Goal: Task Accomplishment & Management: Use online tool/utility

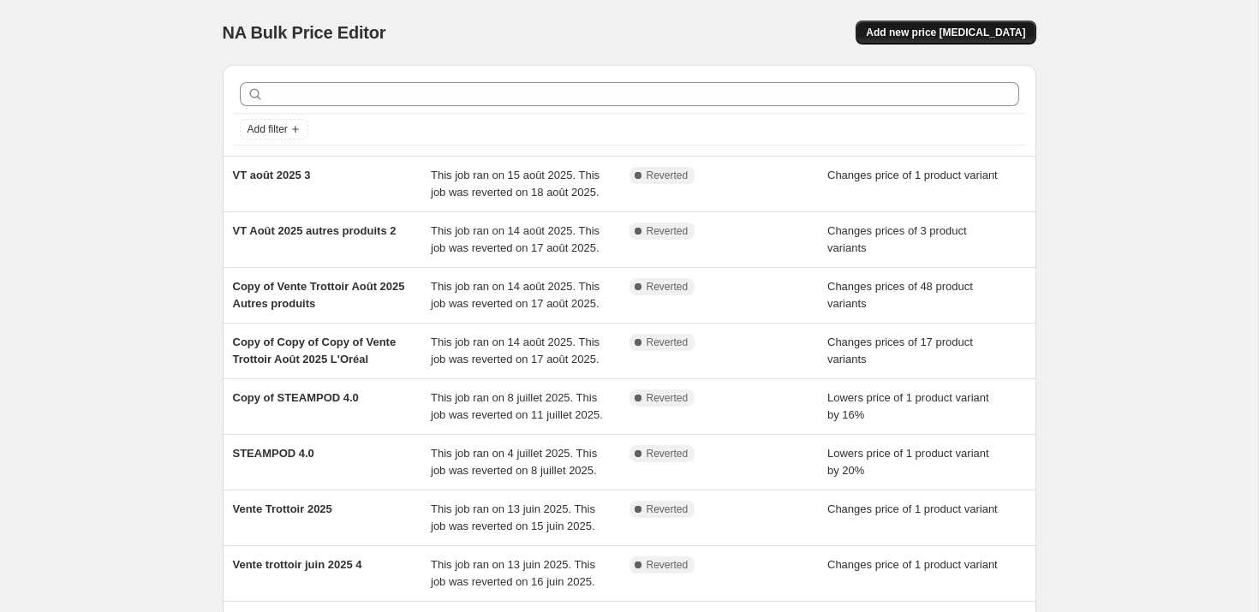
click at [974, 32] on span "Add new price [MEDICAL_DATA]" at bounding box center [945, 33] width 159 height 14
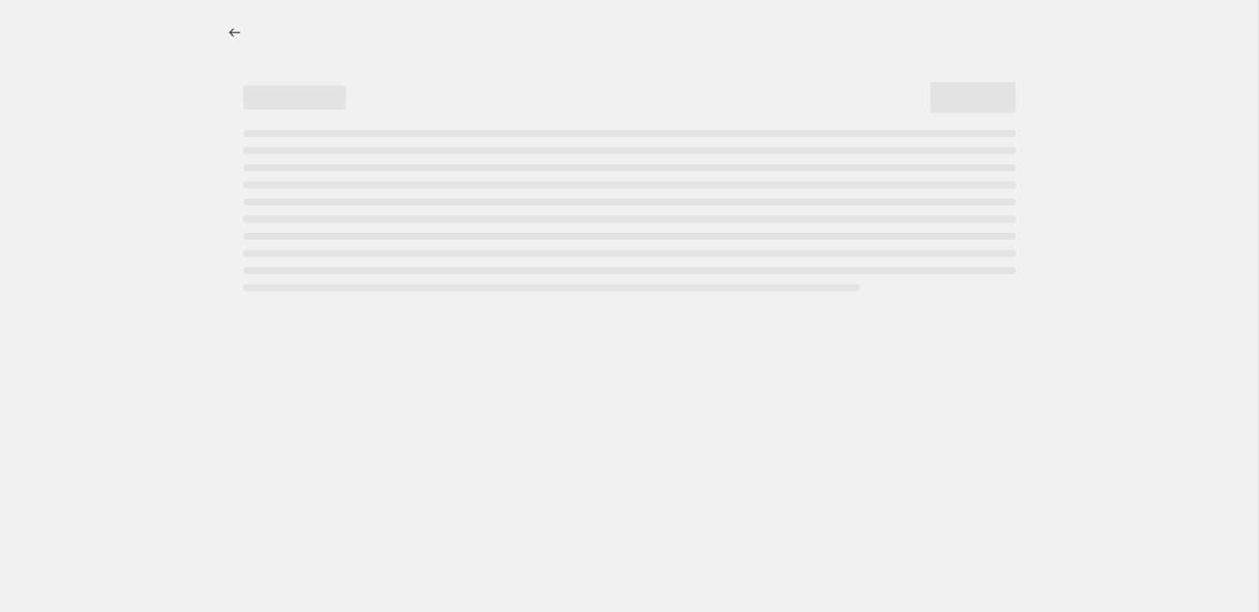
select select "percentage"
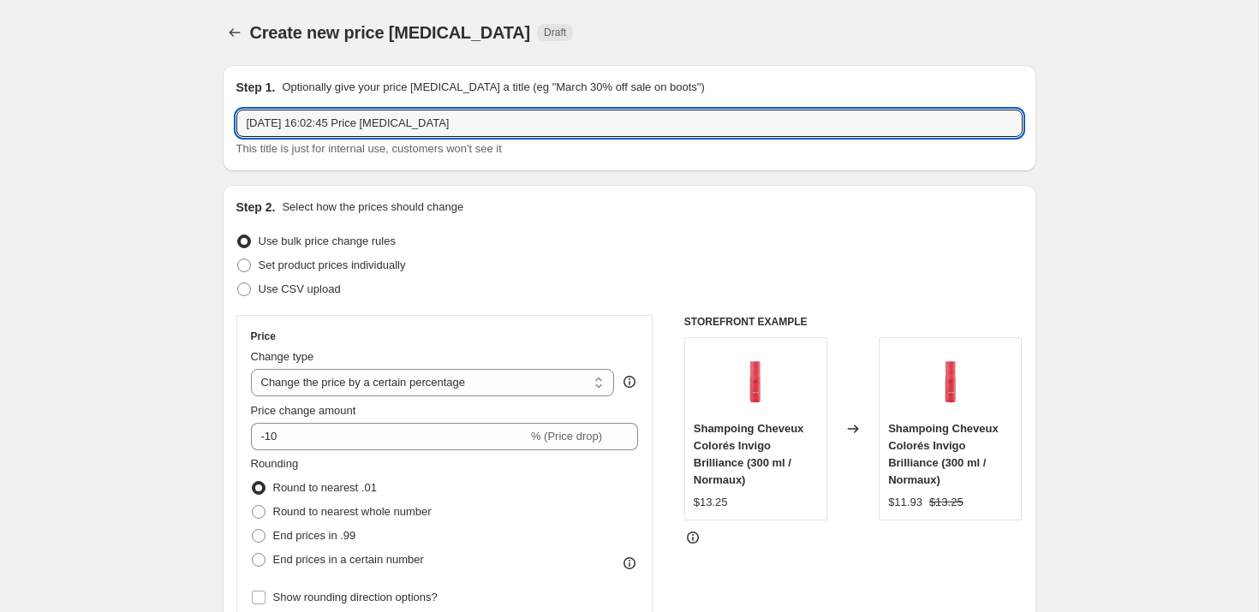
drag, startPoint x: 498, startPoint y: 131, endPoint x: 98, endPoint y: 122, distance: 400.0
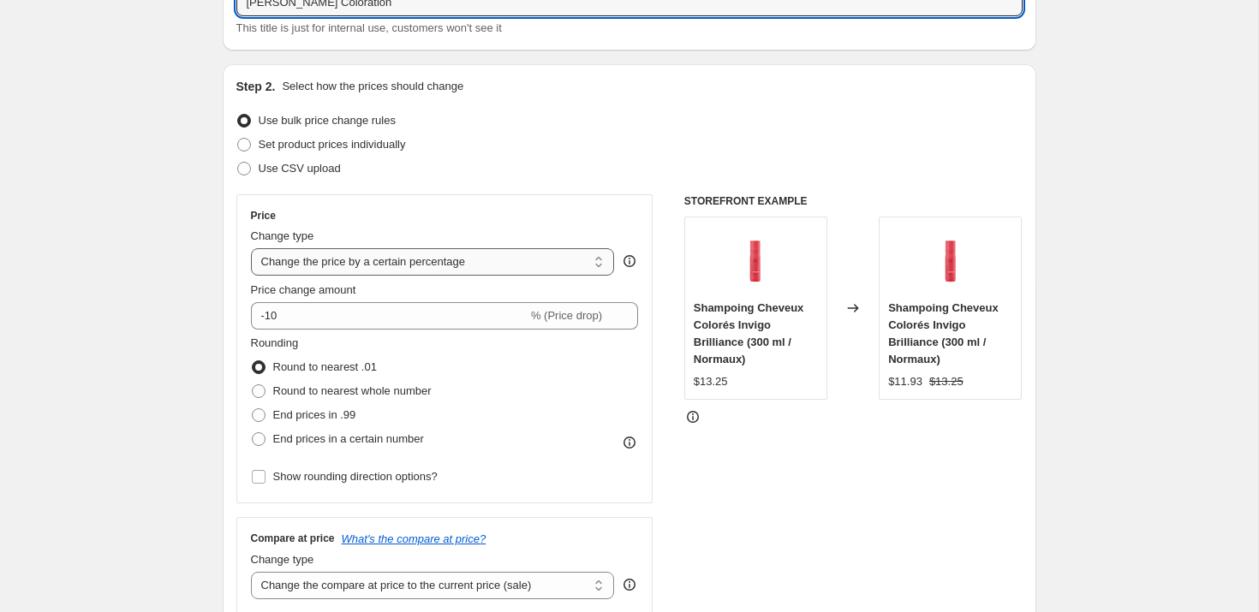
scroll to position [122, 0]
type input "[PERSON_NAME] Coloration"
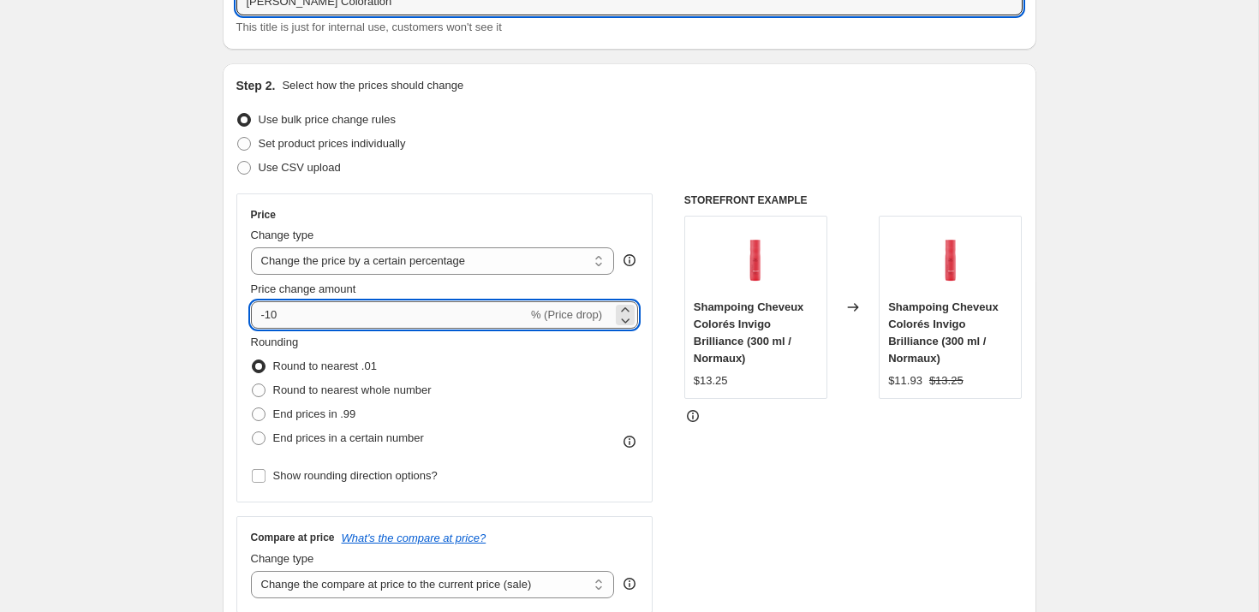
click at [330, 317] on input "-10" at bounding box center [389, 314] width 277 height 27
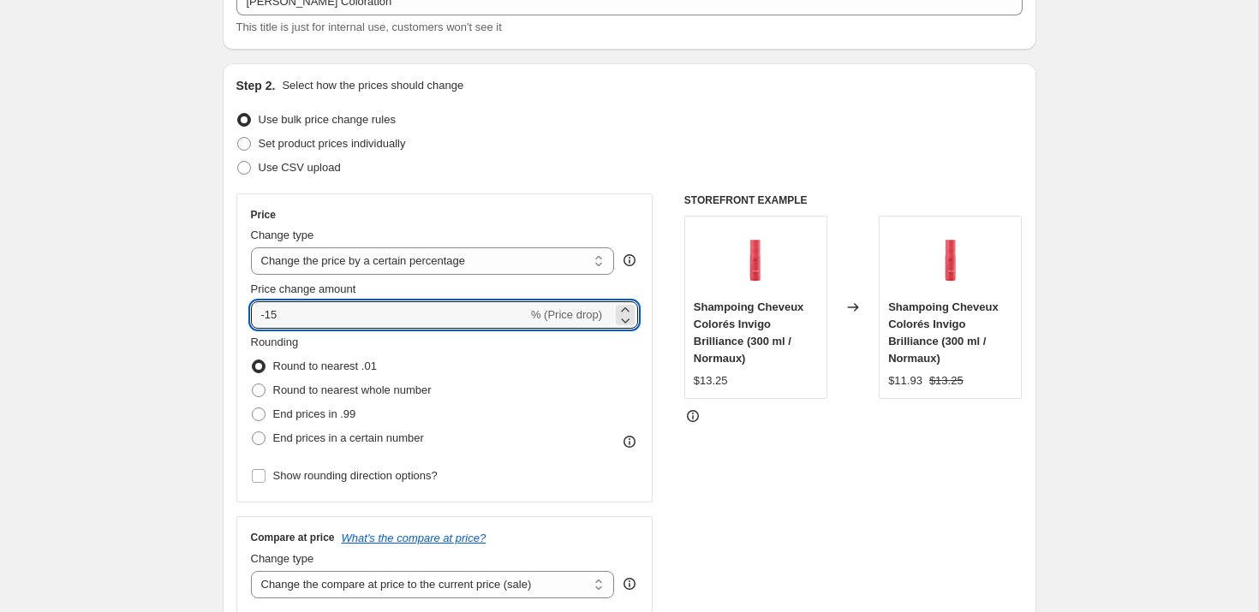
type input "-15"
click at [602, 150] on div "Set product prices individually" at bounding box center [629, 144] width 786 height 24
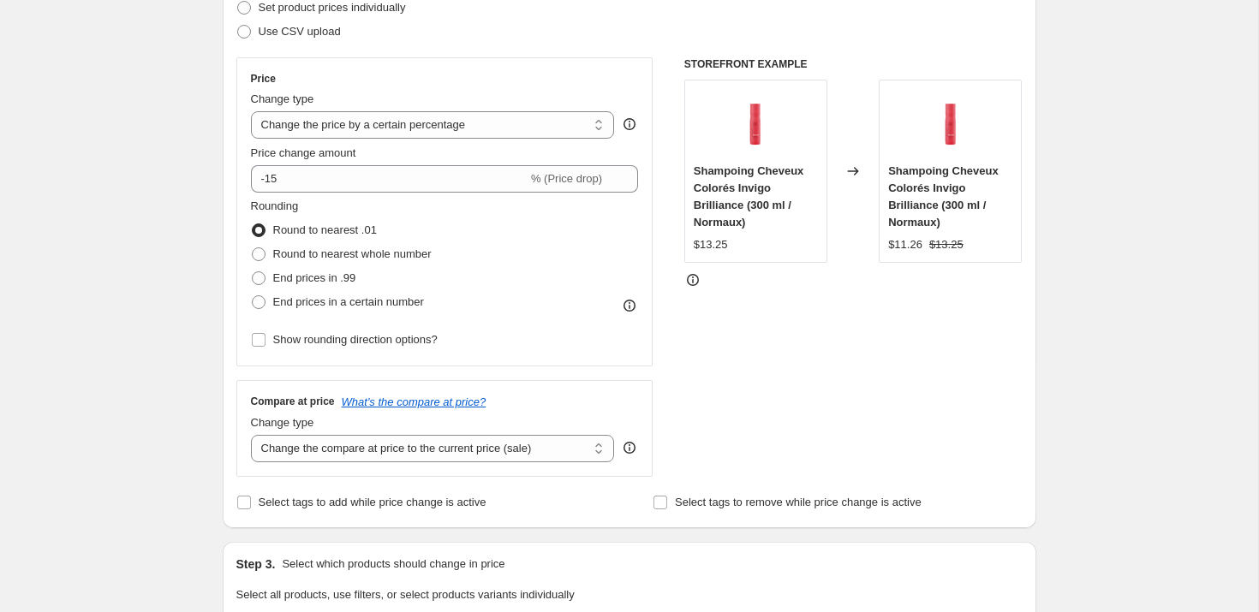
scroll to position [259, 0]
click at [329, 306] on span "End prices in a certain number" at bounding box center [348, 300] width 151 height 13
click at [253, 295] on input "End prices in a certain number" at bounding box center [252, 294] width 1 height 1
radio input "true"
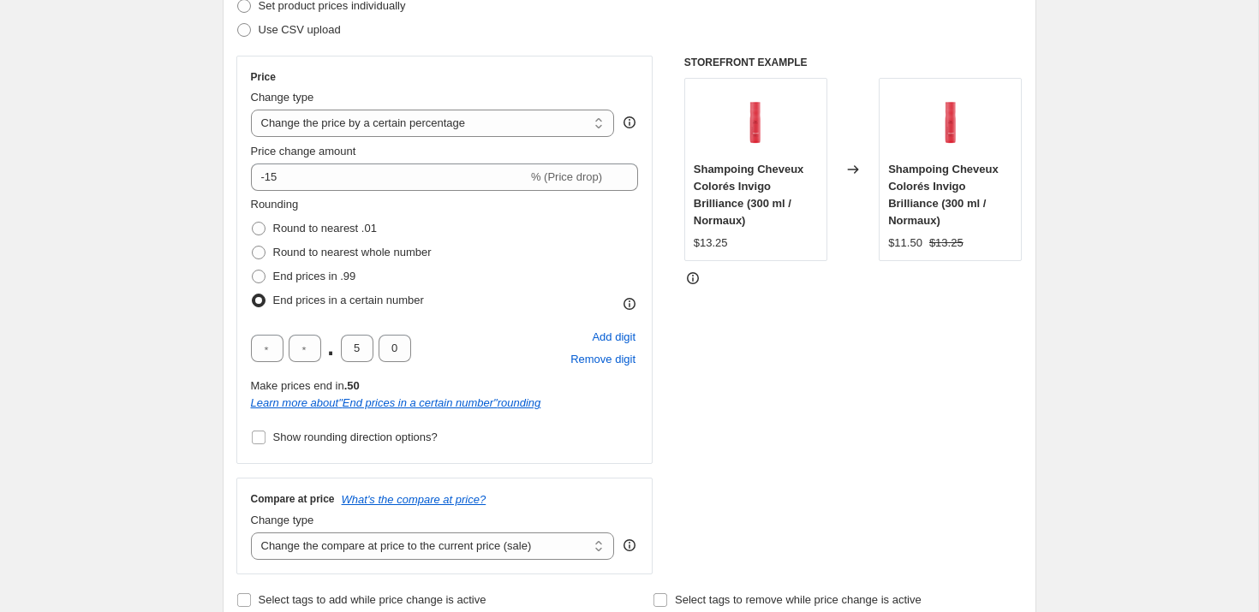
click at [324, 303] on span "End prices in a certain number" at bounding box center [348, 300] width 151 height 13
click at [253, 295] on input "End prices in a certain number" at bounding box center [252, 294] width 1 height 1
click at [360, 354] on input "5" at bounding box center [357, 348] width 33 height 27
type input "7"
type input "5"
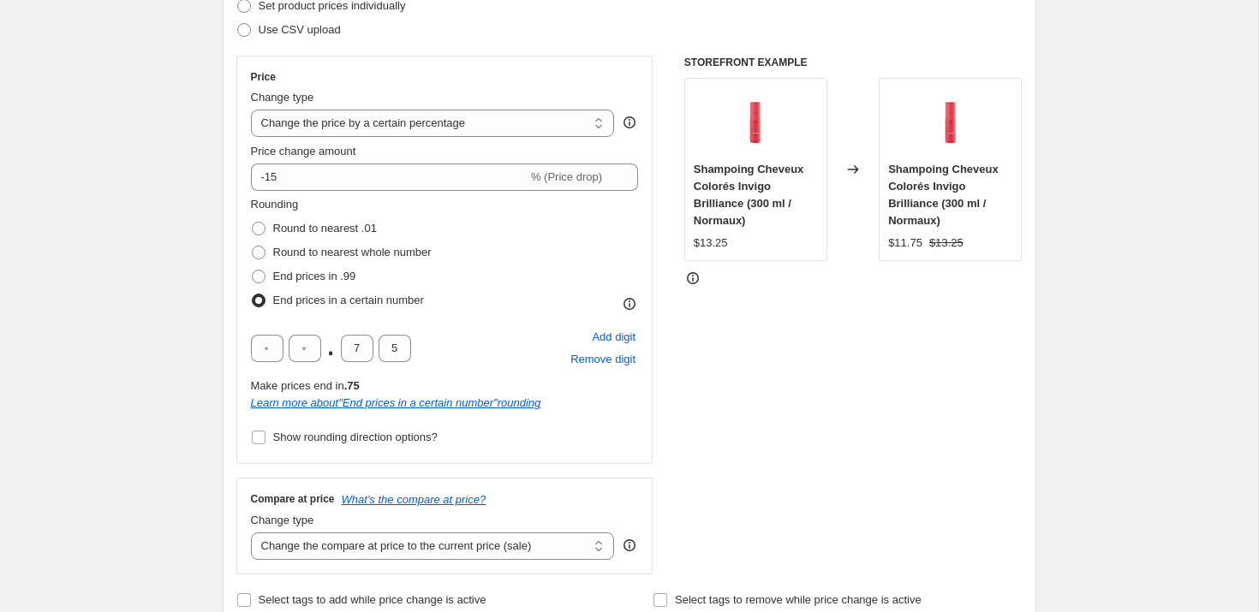
click at [507, 267] on div "Rounding Round to nearest .01 Round to nearest whole number End prices in .99 E…" at bounding box center [445, 254] width 388 height 116
click at [330, 442] on span "Show rounding direction options?" at bounding box center [355, 437] width 164 height 13
click at [265, 442] on input "Show rounding direction options?" at bounding box center [259, 438] width 14 height 14
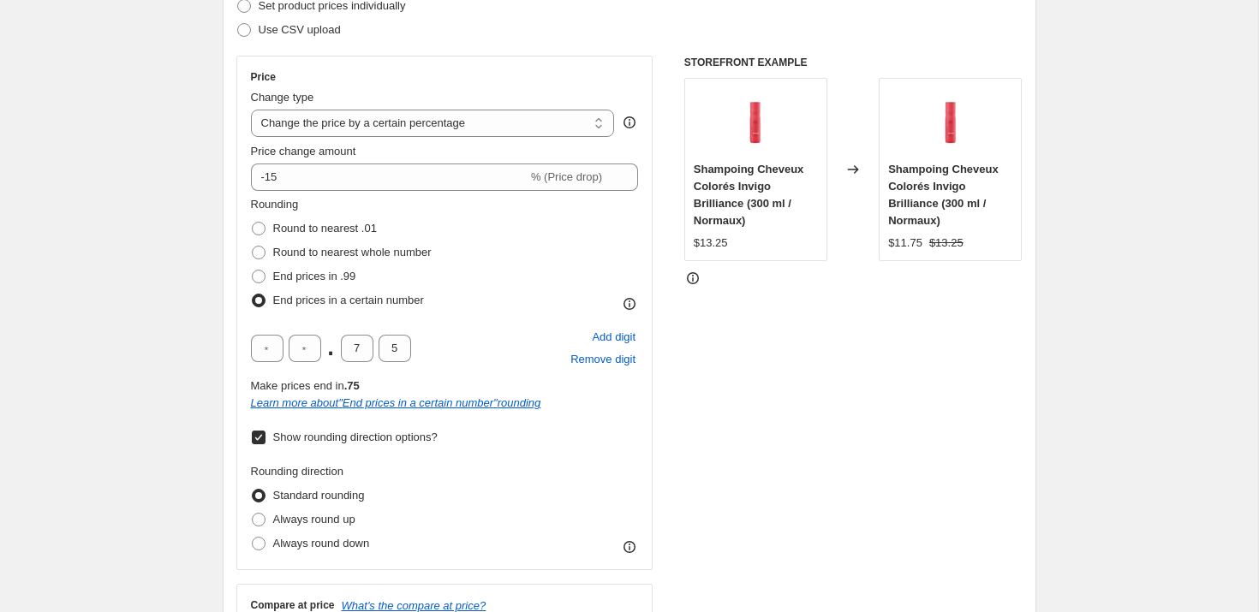
click at [330, 442] on span "Show rounding direction options?" at bounding box center [355, 437] width 164 height 13
click at [265, 442] on input "Show rounding direction options?" at bounding box center [259, 438] width 14 height 14
checkbox input "false"
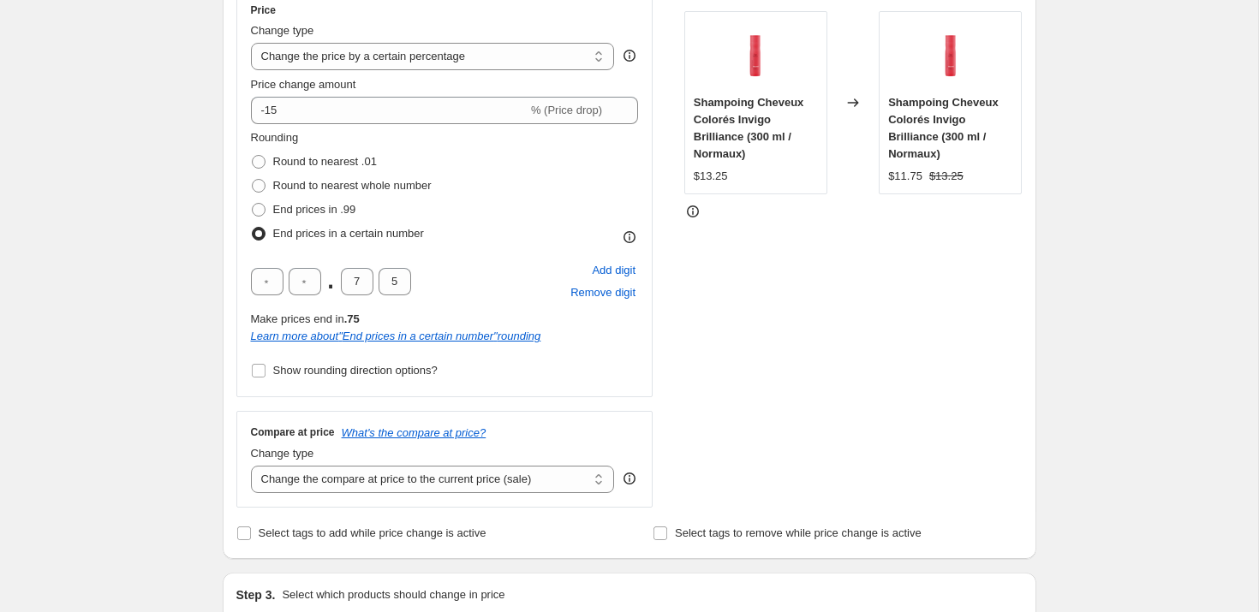
scroll to position [337, 0]
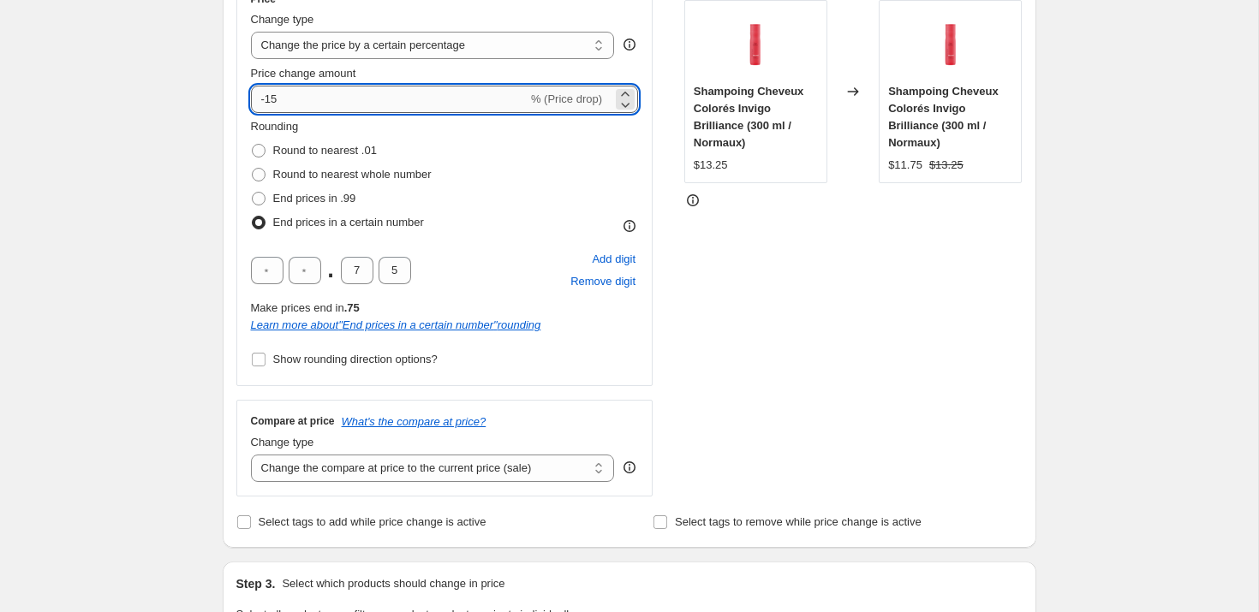
click at [288, 98] on input "-15" at bounding box center [389, 99] width 277 height 27
type input "-1"
type input "-20"
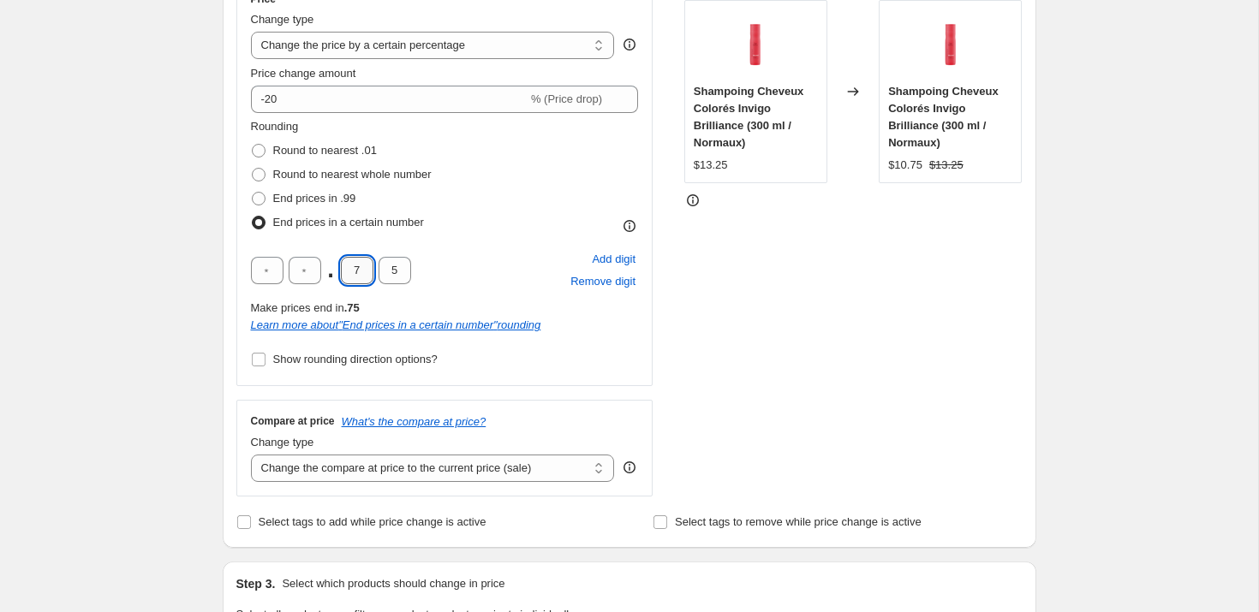
drag, startPoint x: 358, startPoint y: 268, endPoint x: 341, endPoint y: 268, distance: 17.1
click at [341, 268] on input "7" at bounding box center [357, 270] width 33 height 27
type input "9"
click at [479, 228] on div "Rounding Round to nearest .01 Round to nearest whole number End prices in .99 E…" at bounding box center [445, 176] width 388 height 116
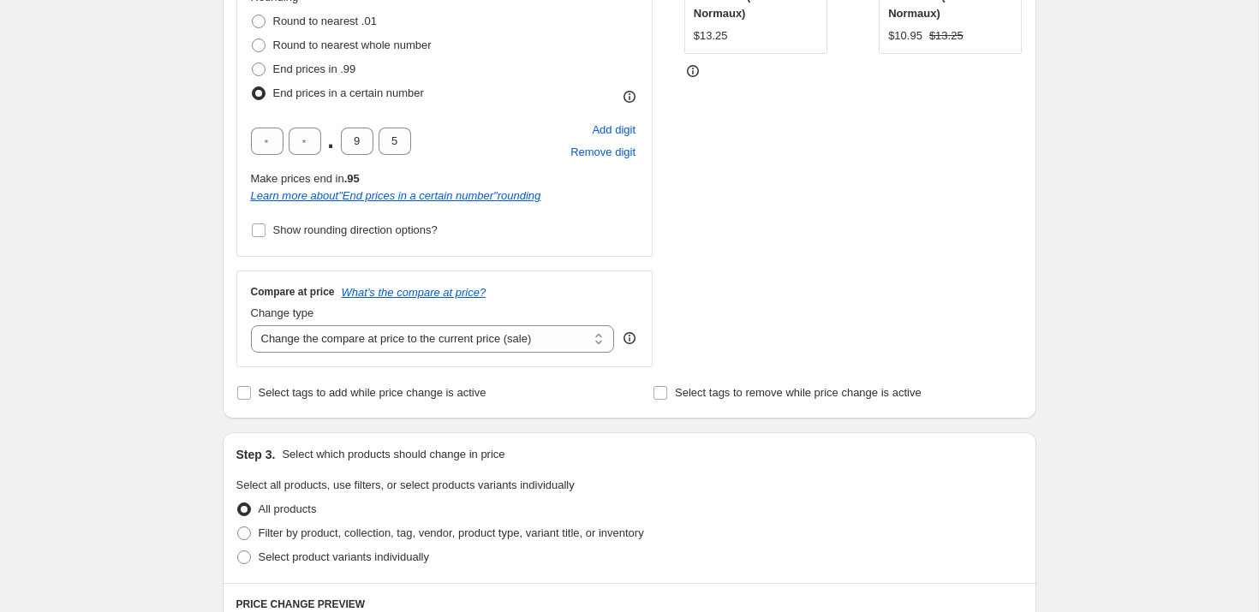
scroll to position [472, 0]
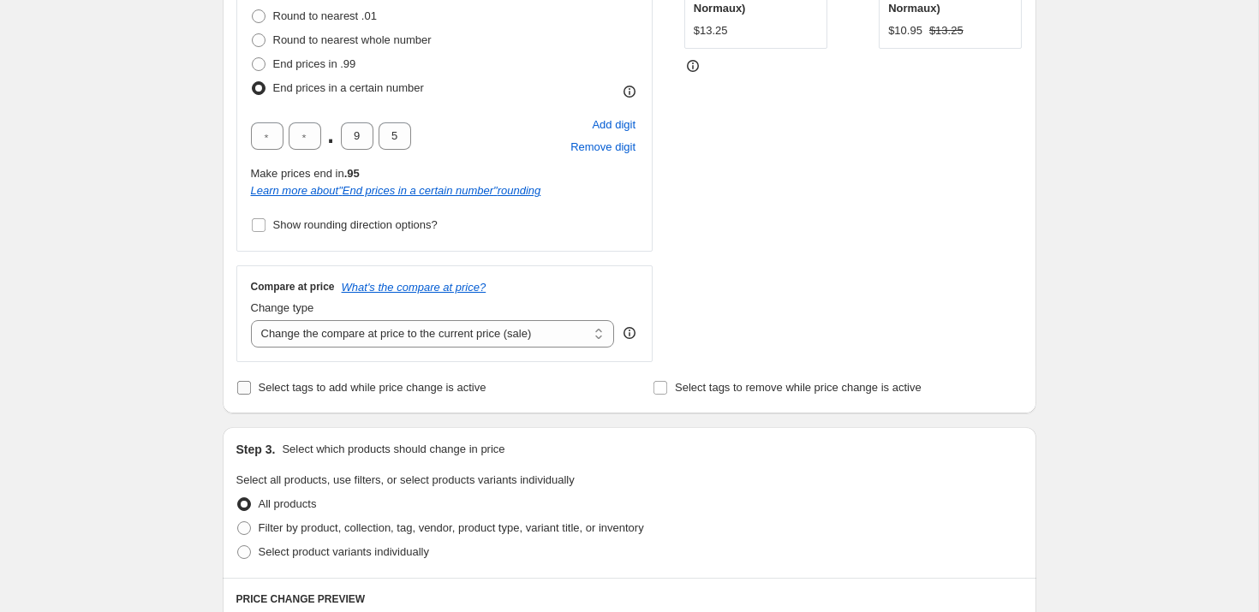
click at [291, 387] on span "Select tags to add while price change is active" at bounding box center [373, 387] width 228 height 13
click at [251, 387] on input "Select tags to add while price change is active" at bounding box center [244, 388] width 14 height 14
checkbox input "true"
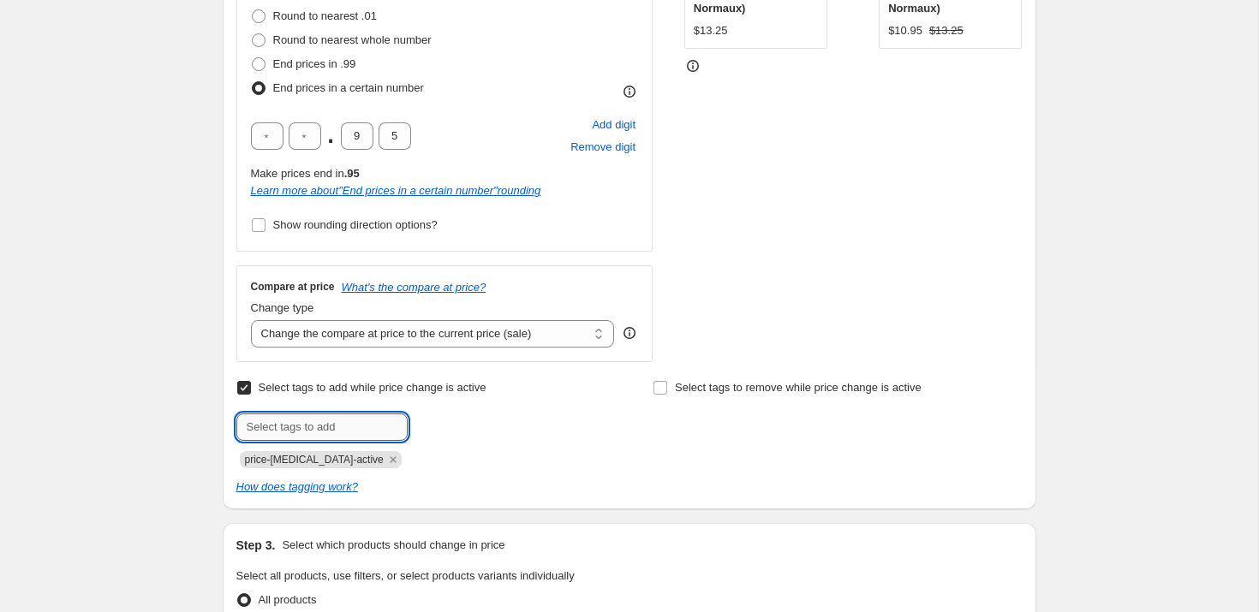
click at [287, 426] on input "text" at bounding box center [321, 427] width 171 height 27
type input "LVCOLO"
click at [457, 427] on span "LVCOLO" at bounding box center [465, 426] width 42 height 12
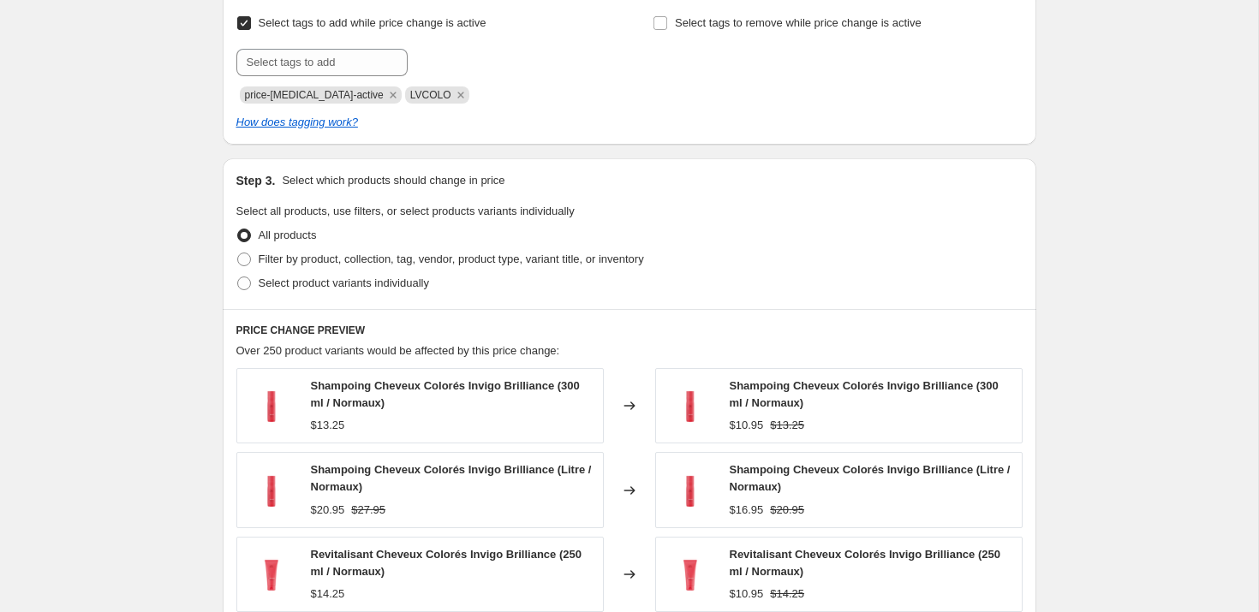
scroll to position [840, 0]
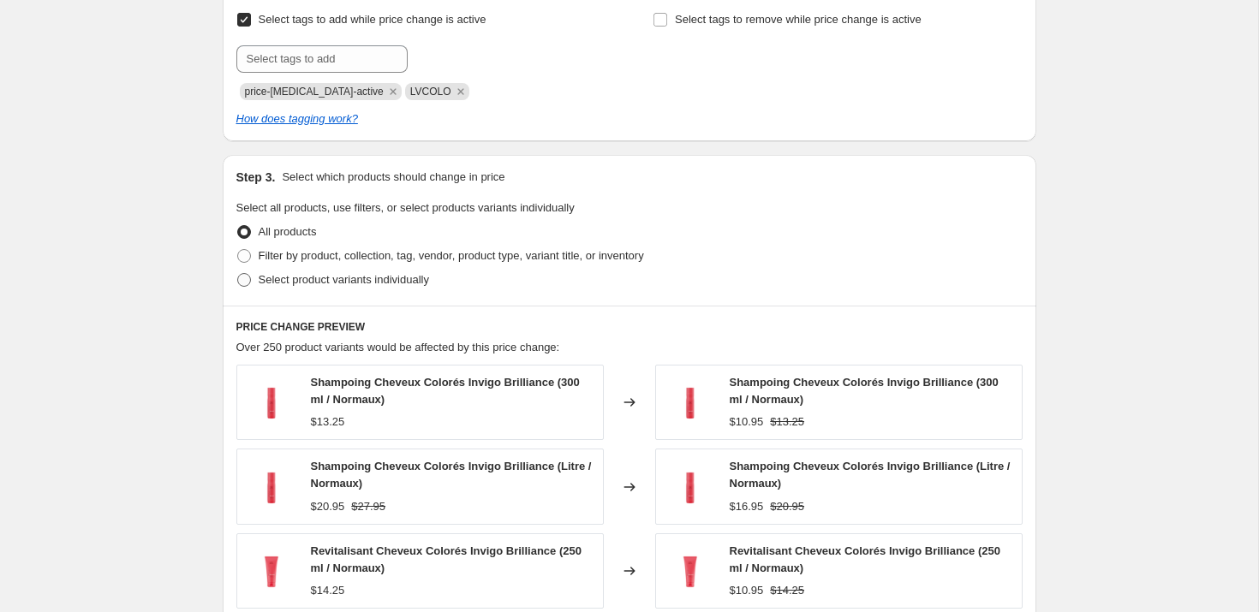
click at [284, 283] on span "Select product variants individually" at bounding box center [344, 279] width 170 height 13
click at [238, 274] on input "Select product variants individually" at bounding box center [237, 273] width 1 height 1
radio input "true"
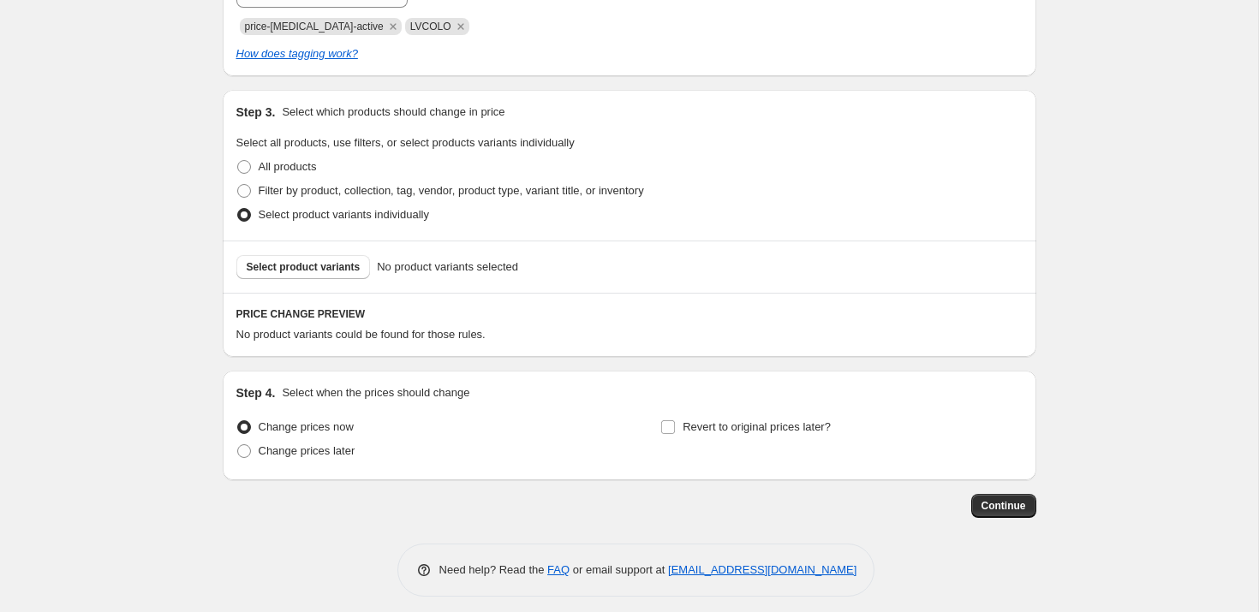
scroll to position [916, 0]
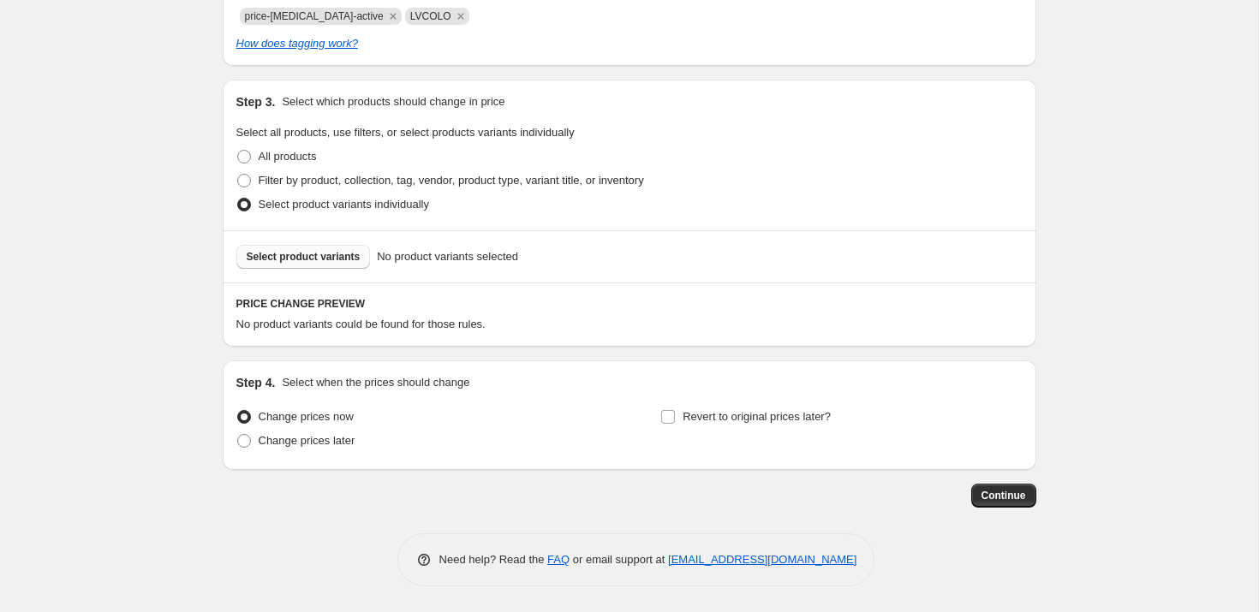
click at [314, 264] on button "Select product variants" at bounding box center [303, 257] width 134 height 24
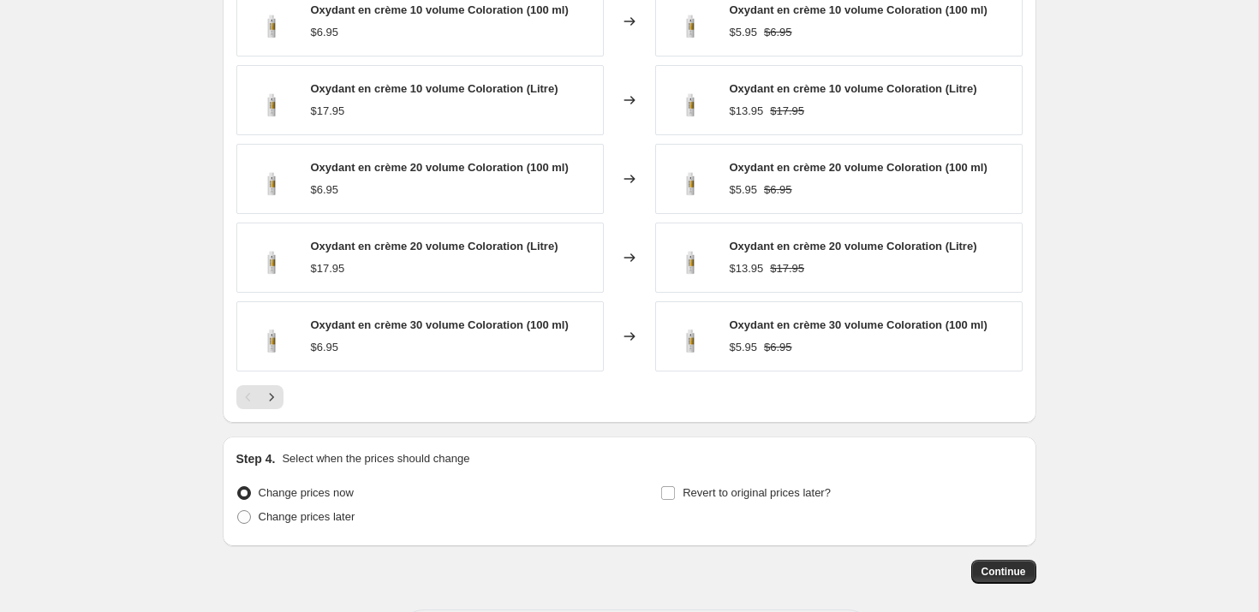
scroll to position [1273, 0]
click at [277, 399] on icon "Next" at bounding box center [271, 395] width 17 height 17
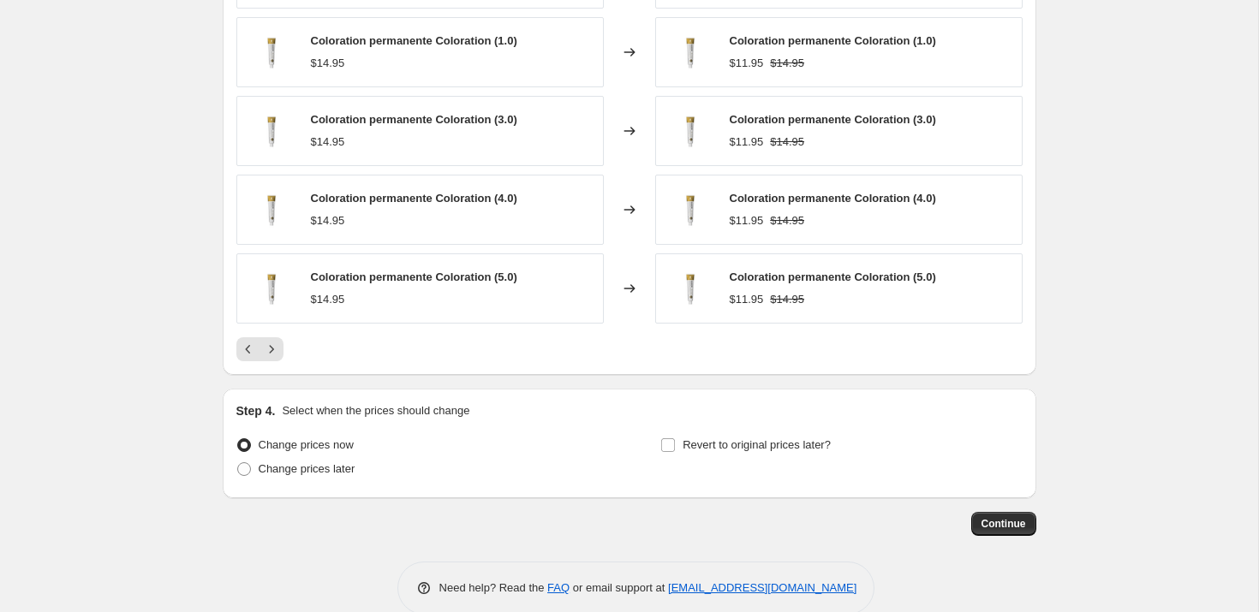
scroll to position [1347, 0]
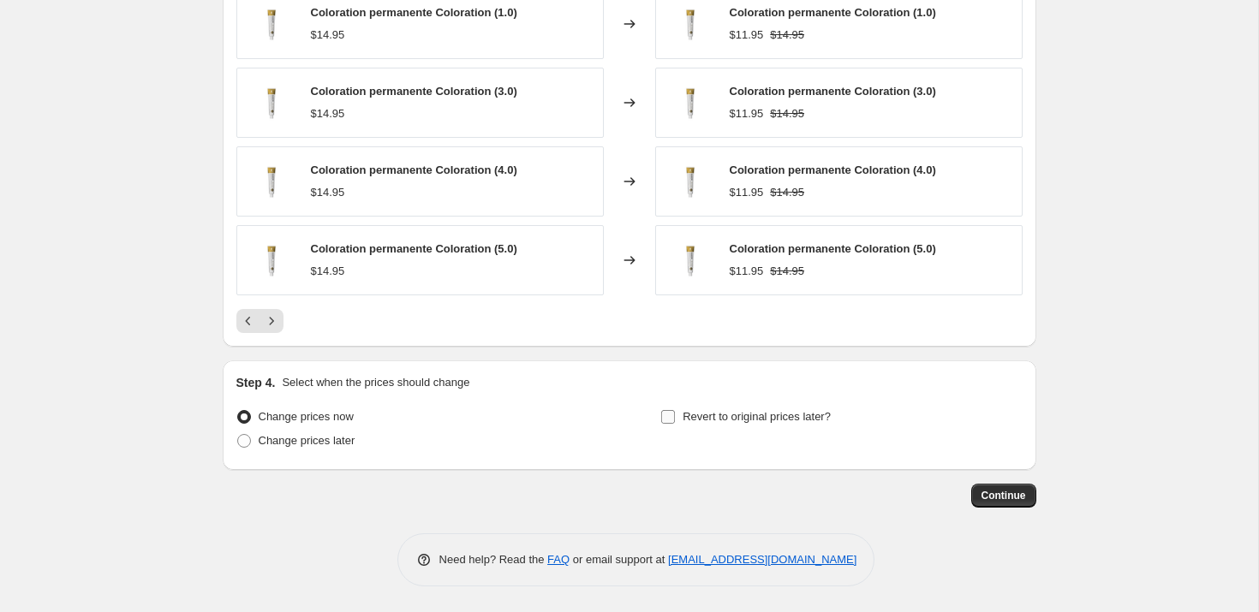
click at [671, 419] on input "Revert to original prices later?" at bounding box center [668, 417] width 14 height 14
checkbox input "true"
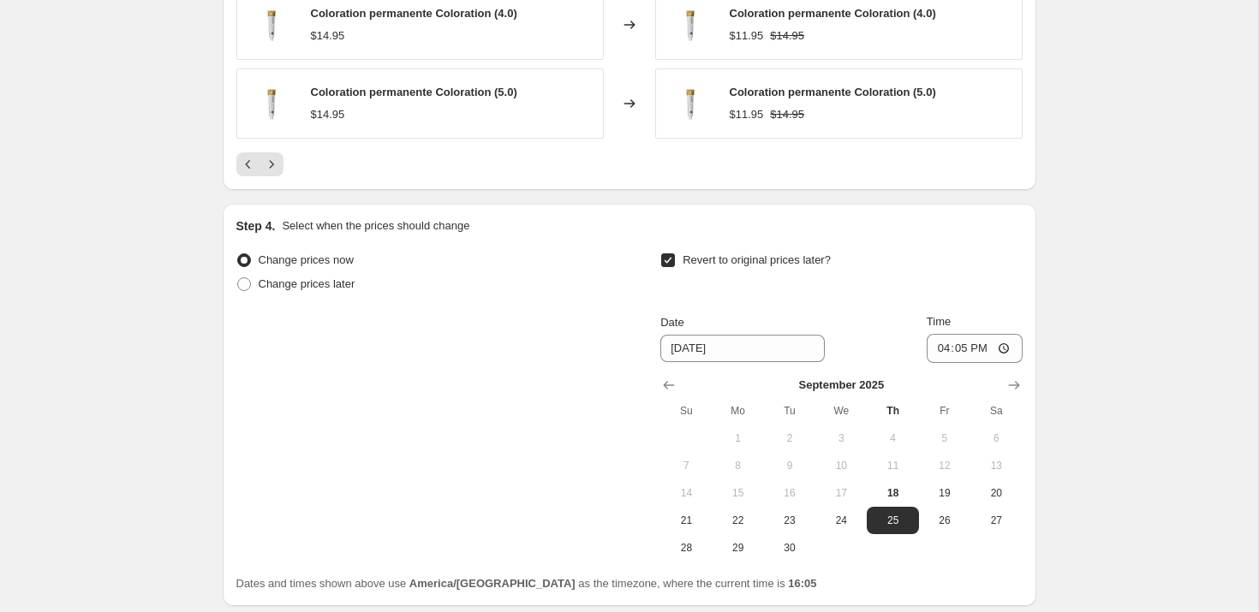
scroll to position [1528, 0]
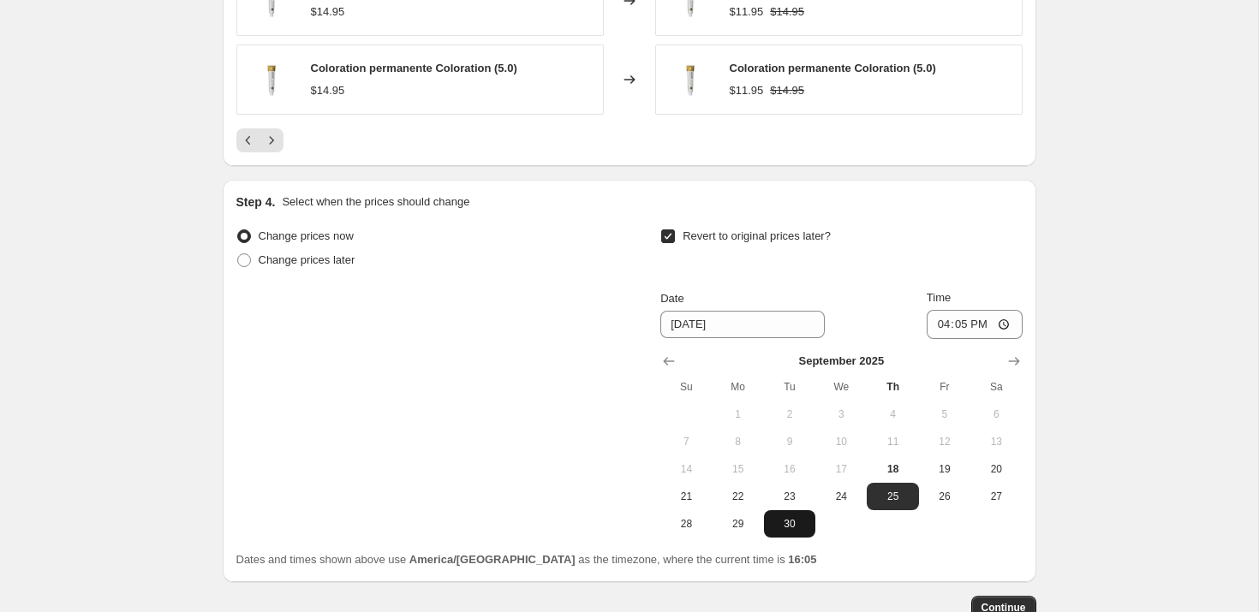
click at [792, 525] on span "30" at bounding box center [790, 524] width 38 height 14
type input "[DATE]"
click at [959, 327] on input "16:05" at bounding box center [975, 324] width 96 height 29
type input "23:59"
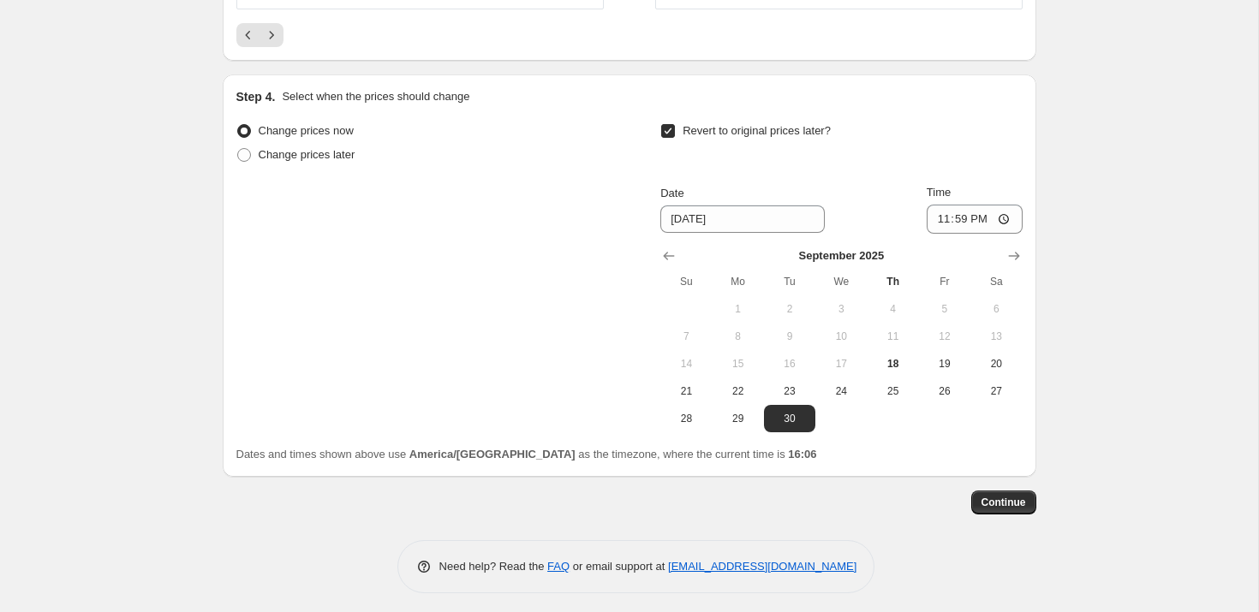
scroll to position [1640, 0]
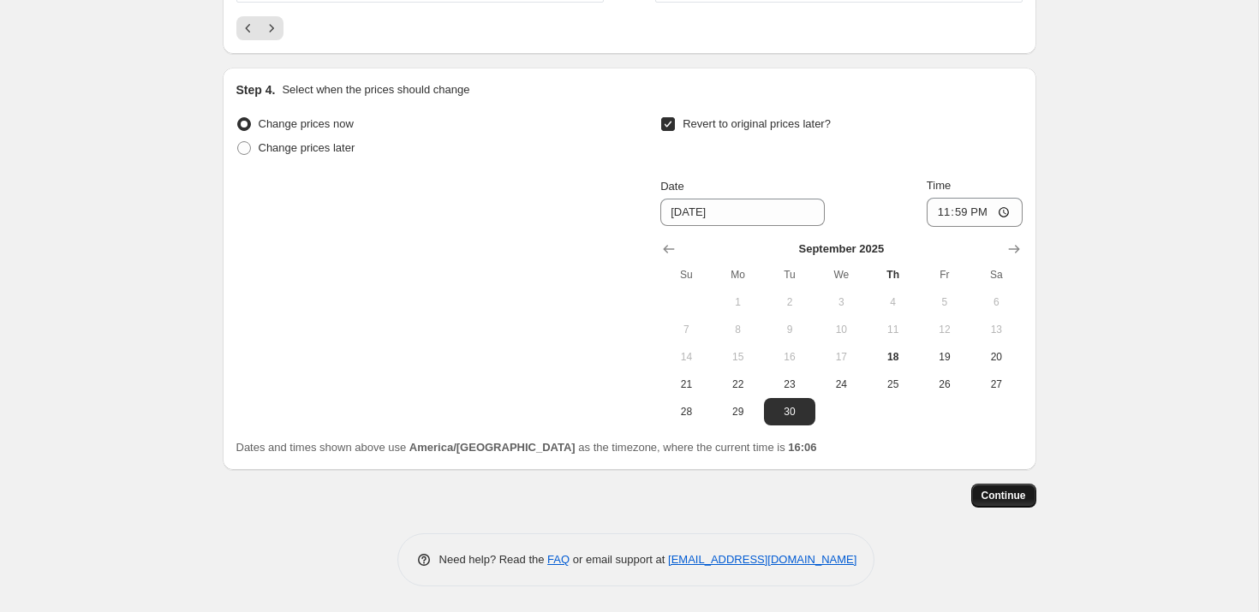
click at [1013, 499] on span "Continue" at bounding box center [1003, 496] width 45 height 14
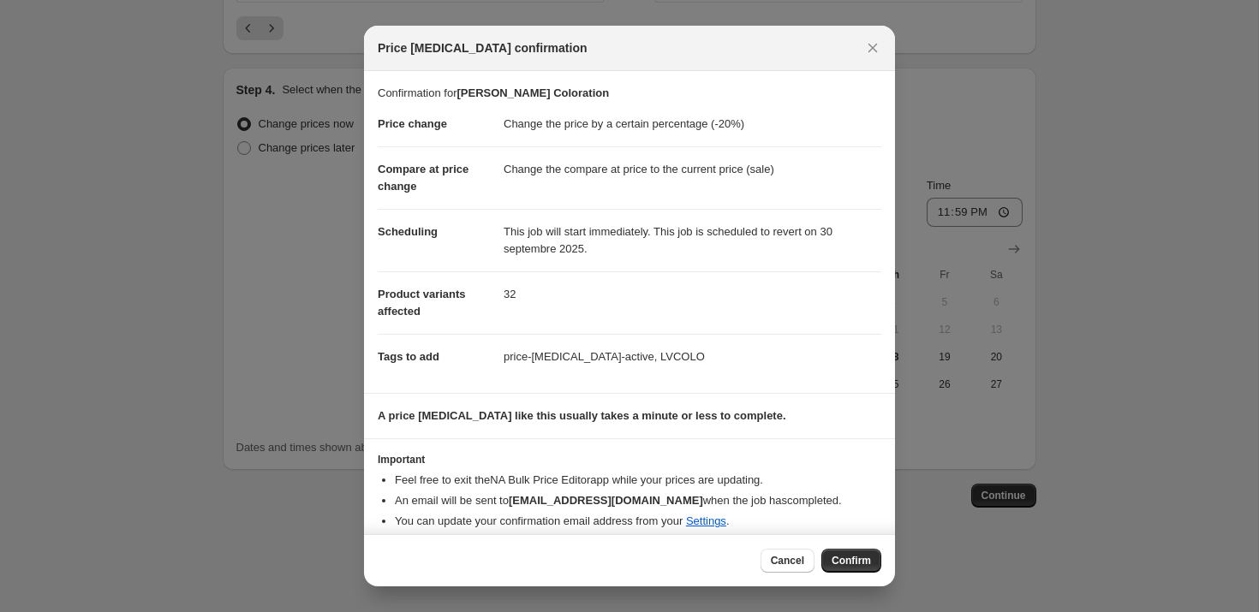
scroll to position [13, 0]
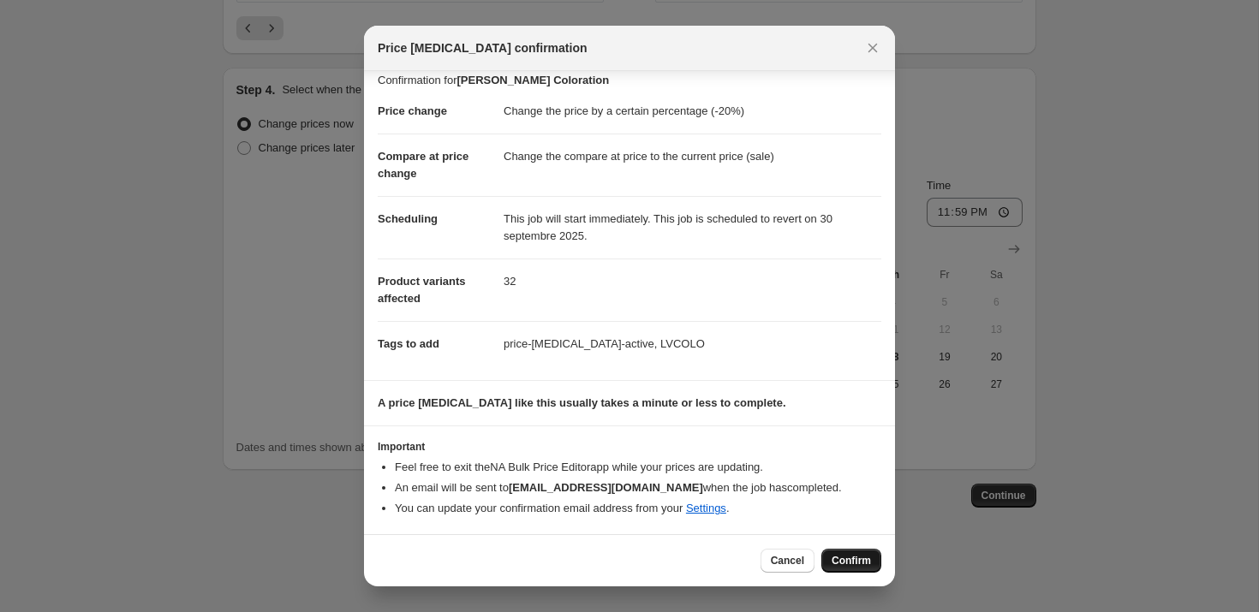
click at [862, 566] on span "Confirm" at bounding box center [851, 561] width 39 height 14
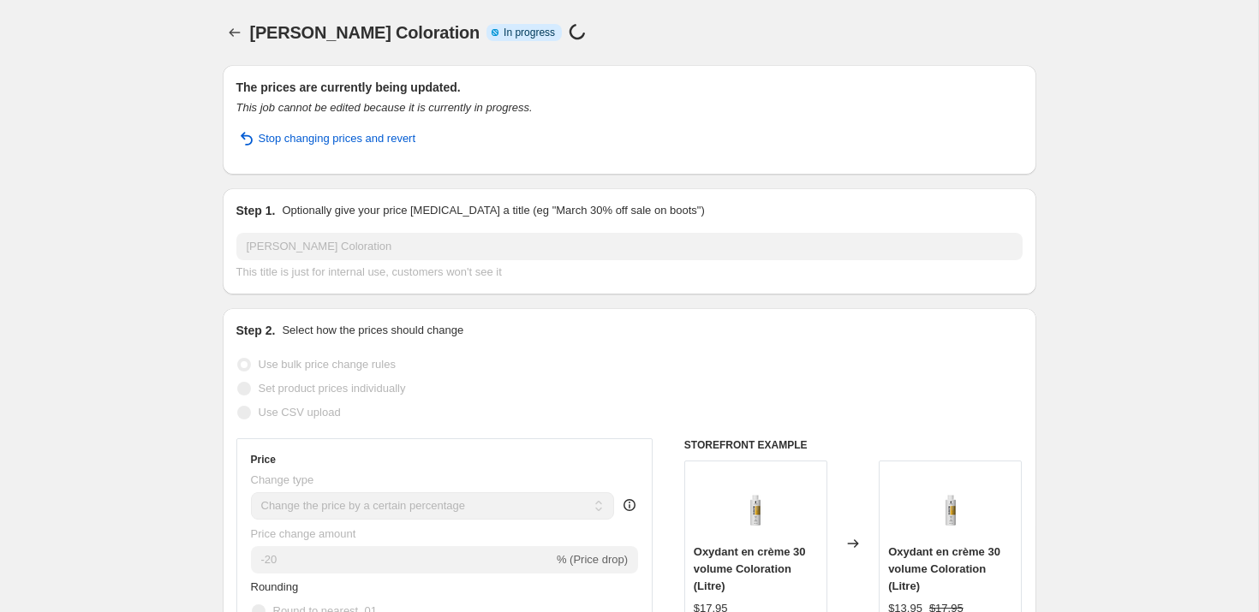
select select "percentage"
